Goal: Navigation & Orientation: Find specific page/section

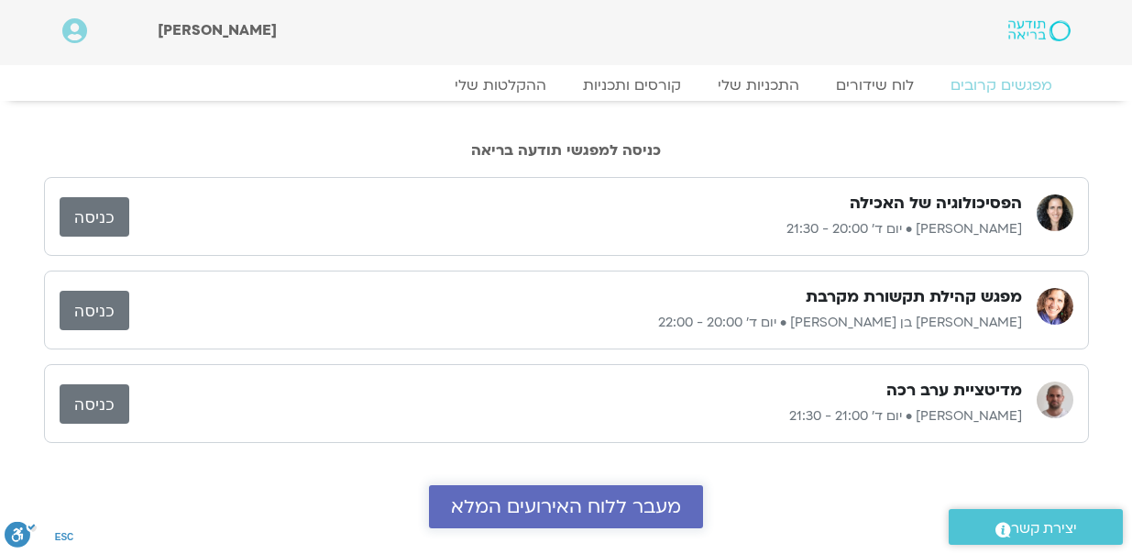
click at [557, 508] on span "מעבר ללוח האירועים המלא" at bounding box center [566, 506] width 230 height 21
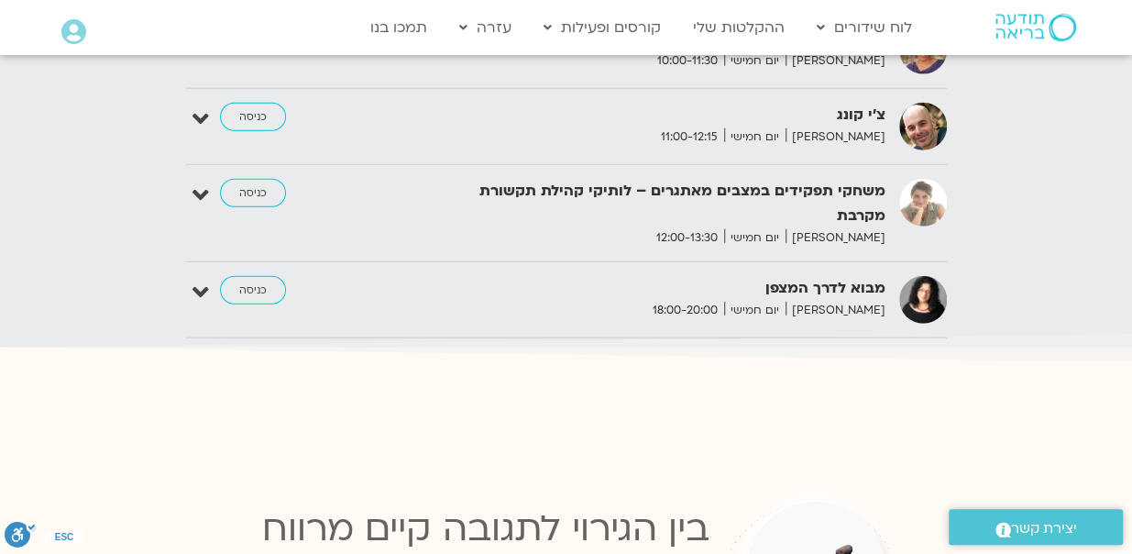
scroll to position [2298, 0]
click at [241, 277] on link "כניסה" at bounding box center [253, 291] width 66 height 29
